Goal: Task Accomplishment & Management: Manage account settings

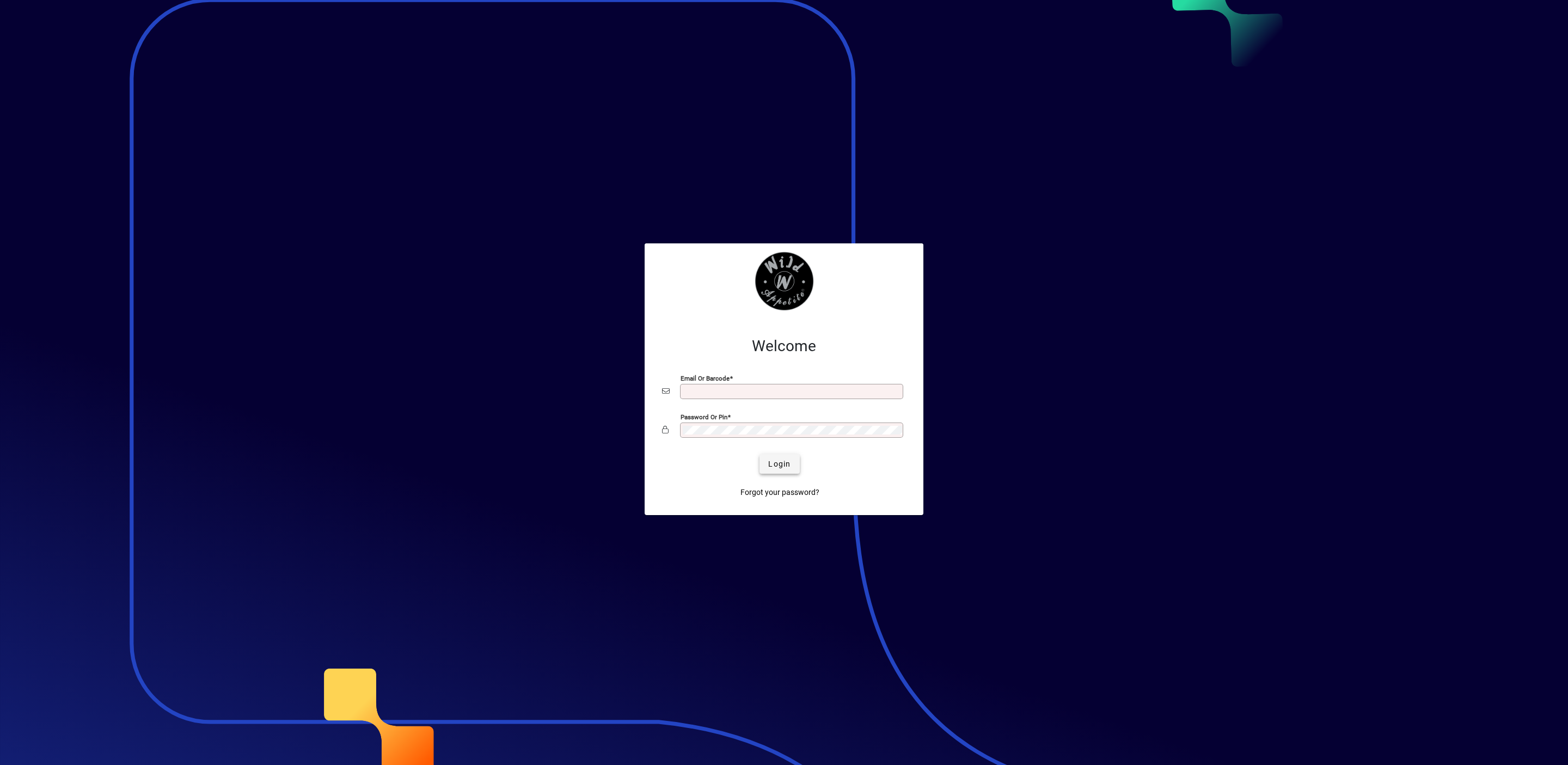
type input "**********"
click at [771, 464] on span "Login" at bounding box center [779, 464] width 23 height 12
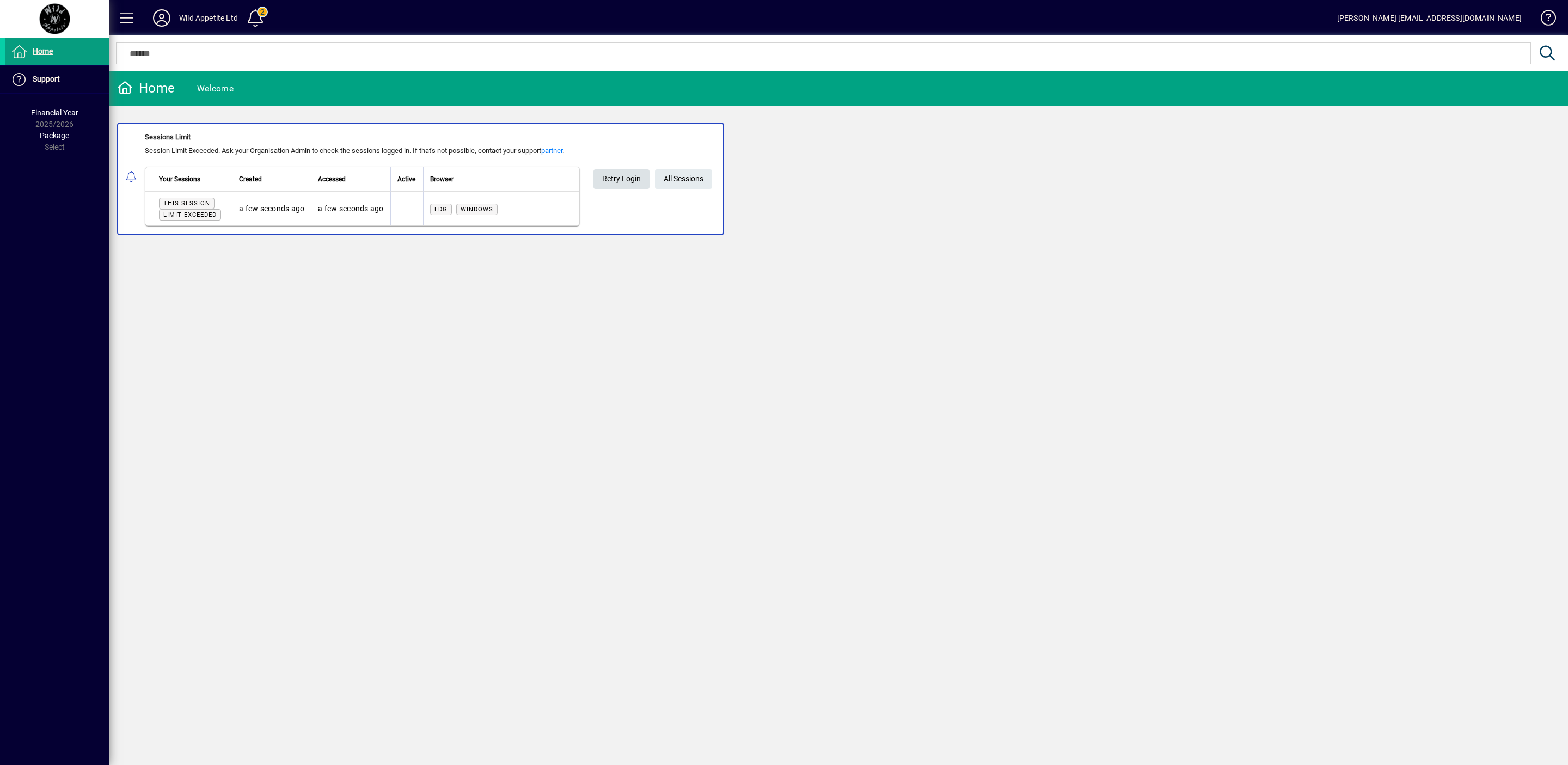
click at [601, 183] on span at bounding box center [621, 179] width 56 height 26
click at [662, 183] on span "Retry Login" at bounding box center [668, 179] width 39 height 18
